Goal: Task Accomplishment & Management: Use online tool/utility

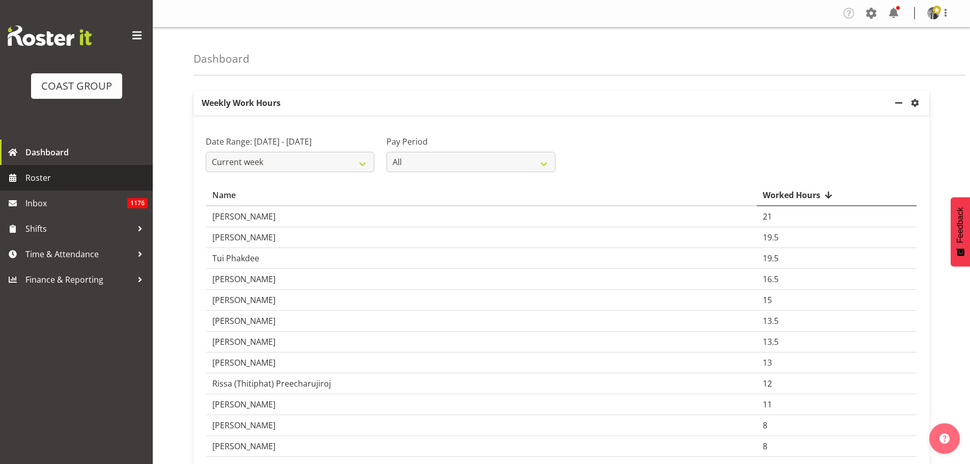
click at [57, 178] on span "Roster" at bounding box center [86, 177] width 122 height 15
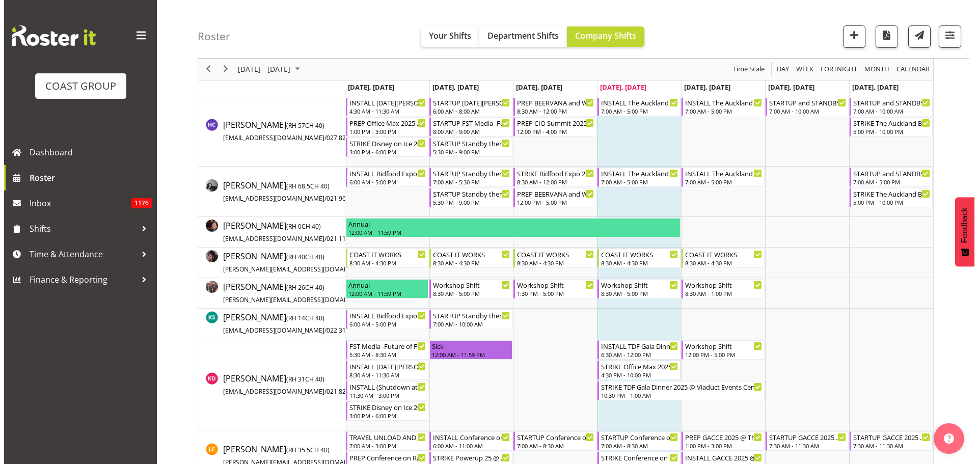
scroll to position [306, 0]
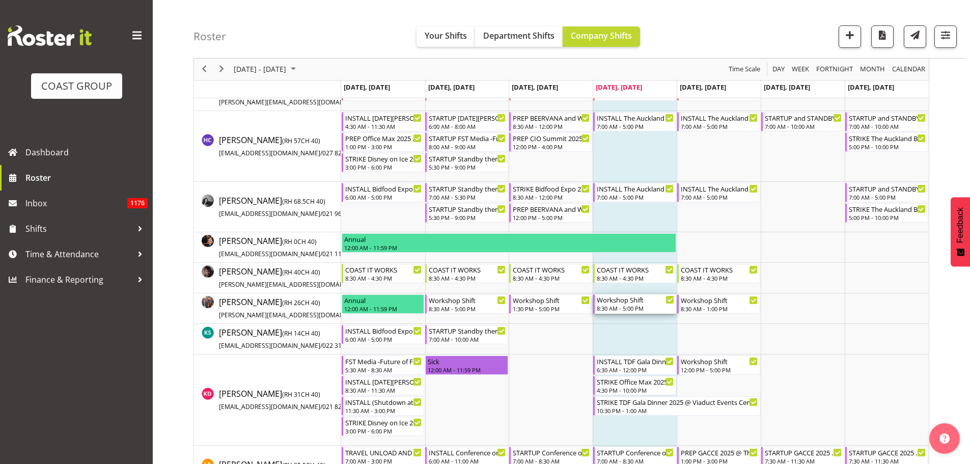
click at [618, 307] on div "8:30 AM - 5:00 PM" at bounding box center [635, 308] width 77 height 8
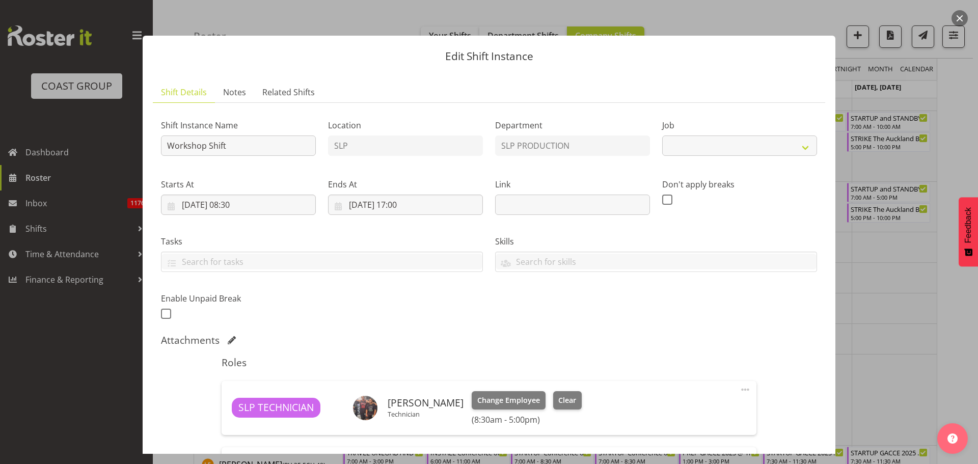
select select "55"
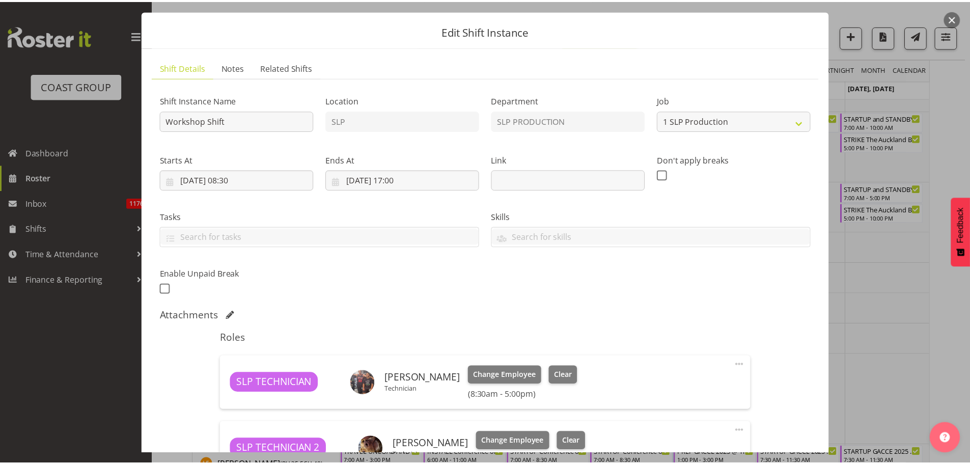
scroll to position [0, 0]
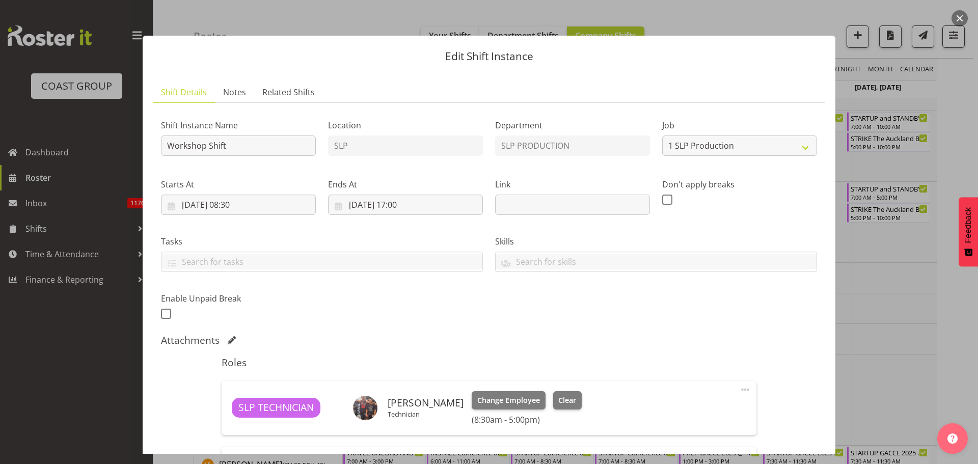
click at [956, 15] on button "button" at bounding box center [960, 18] width 16 height 16
